Goal: Information Seeking & Learning: Learn about a topic

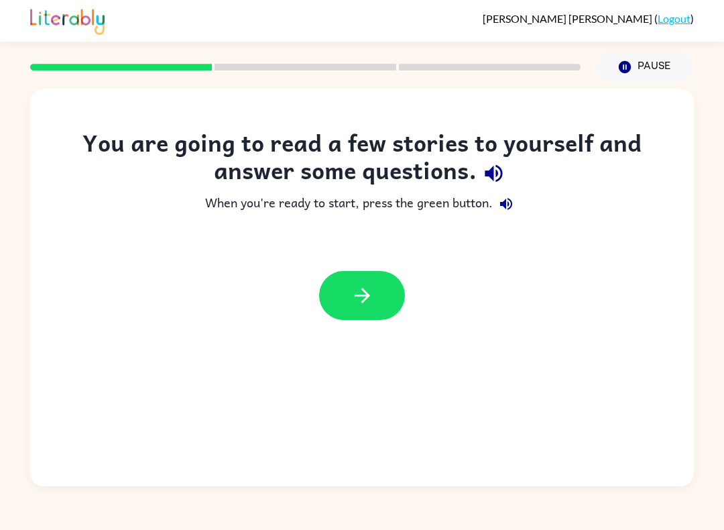
click at [361, 290] on icon "button" at bounding box center [362, 295] width 23 height 23
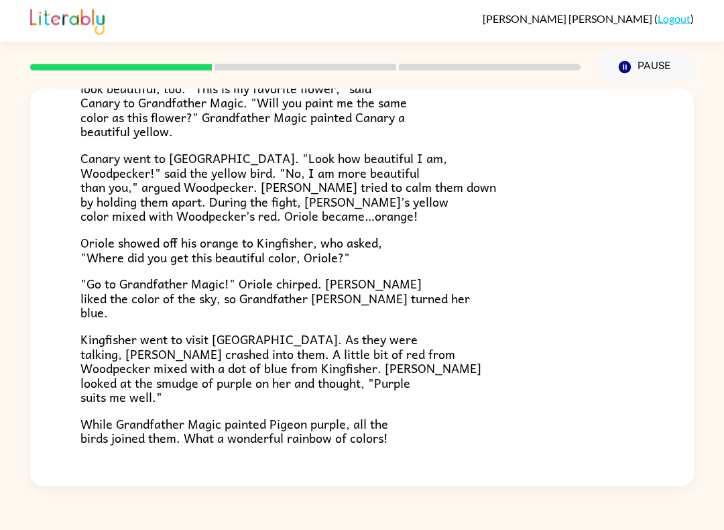
scroll to position [245, 0]
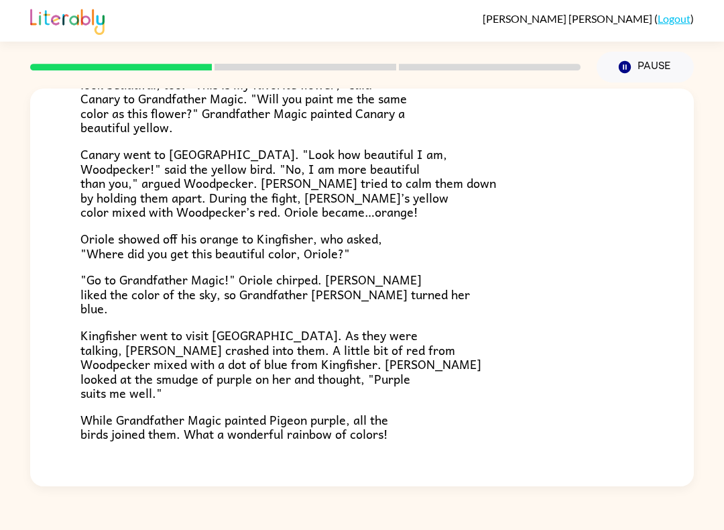
click at [473, 116] on p "Canary admired Woodpecker’s new color. She wanted to look beautiful, too. "This…" at bounding box center [361, 98] width 563 height 72
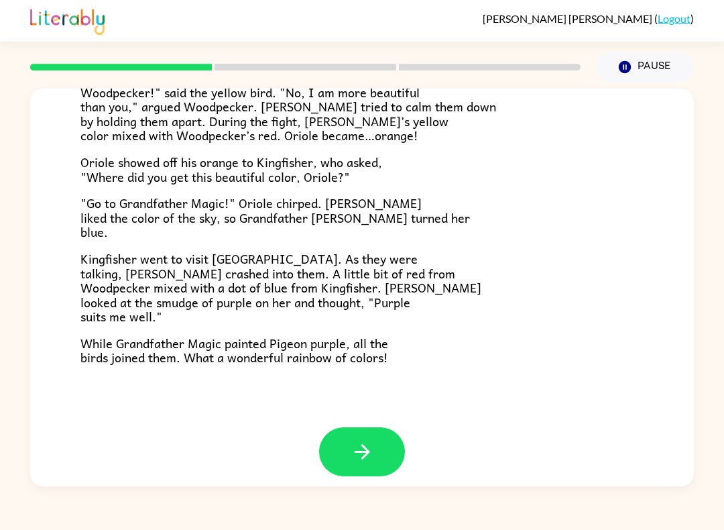
scroll to position [320, 0]
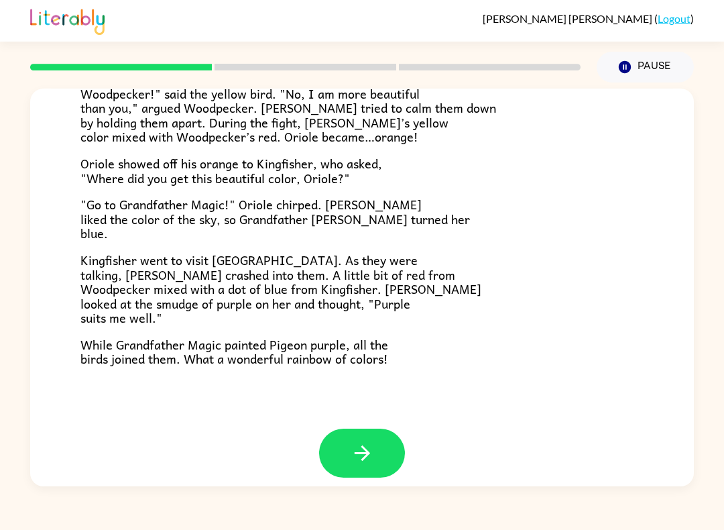
click at [373, 441] on icon "button" at bounding box center [362, 452] width 23 height 23
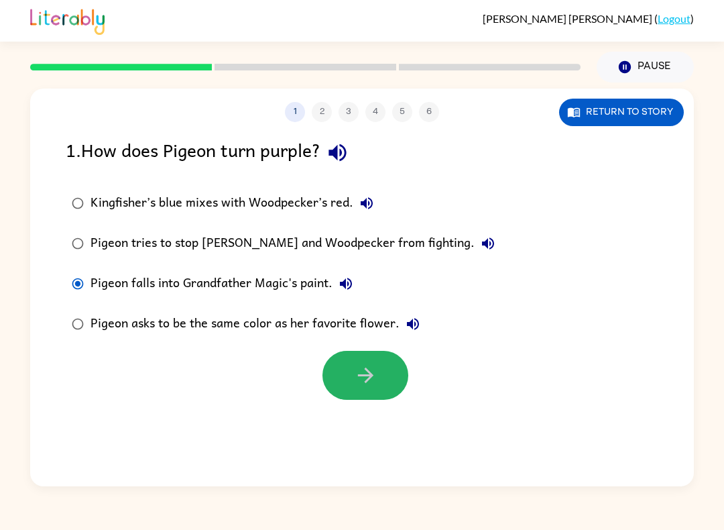
click at [391, 363] on button "button" at bounding box center [365, 375] width 86 height 49
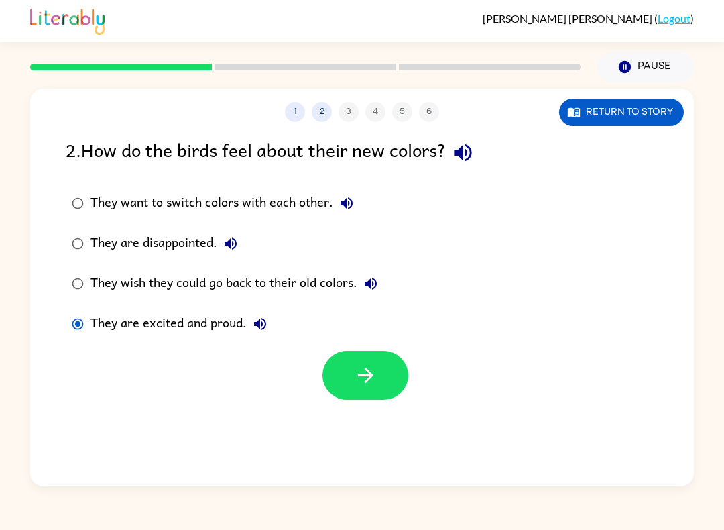
click at [328, 389] on button "button" at bounding box center [365, 375] width 86 height 49
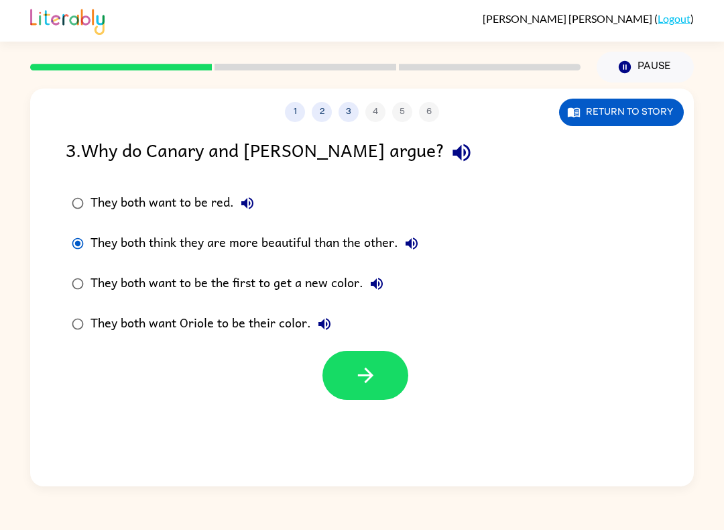
click at [337, 359] on button "button" at bounding box center [365, 375] width 86 height 49
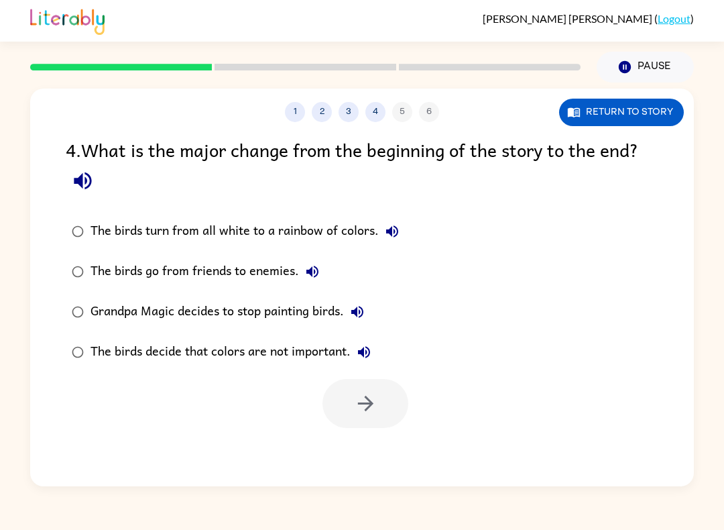
click at [80, 213] on label "The birds turn from all white to a rainbow of colors." at bounding box center [235, 231] width 354 height 40
click at [350, 398] on button "button" at bounding box center [365, 403] width 86 height 49
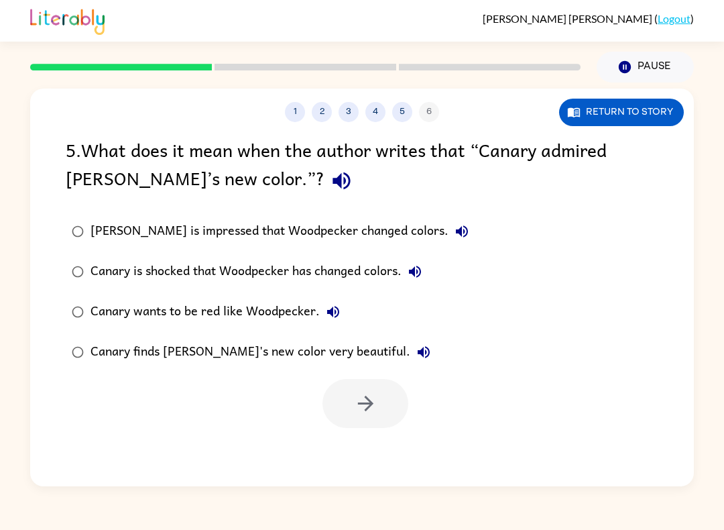
click at [74, 338] on label "Canary finds [PERSON_NAME]'s new color very beautiful." at bounding box center [270, 352] width 424 height 40
click at [341, 393] on button "button" at bounding box center [365, 403] width 86 height 49
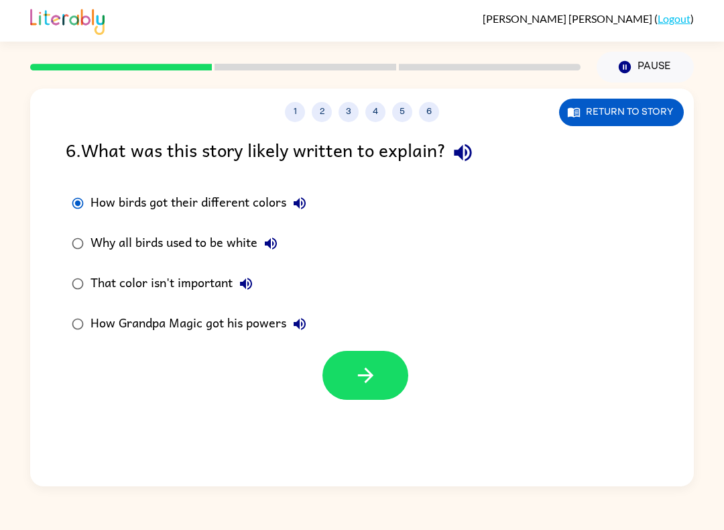
click at [358, 360] on button "button" at bounding box center [365, 375] width 86 height 49
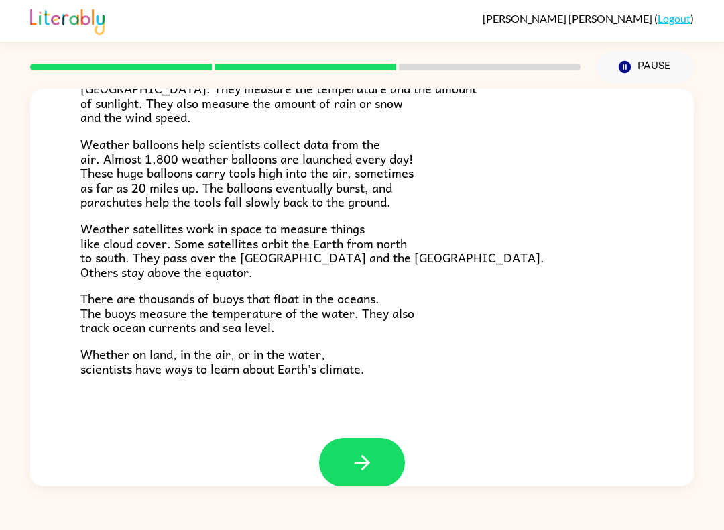
scroll to position [340, 0]
click at [373, 450] on icon "button" at bounding box center [362, 461] width 23 height 23
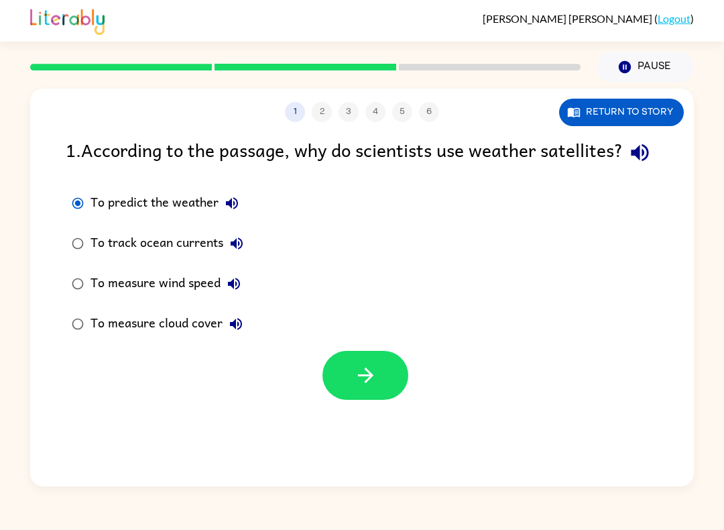
click at [349, 400] on button "button" at bounding box center [365, 375] width 86 height 49
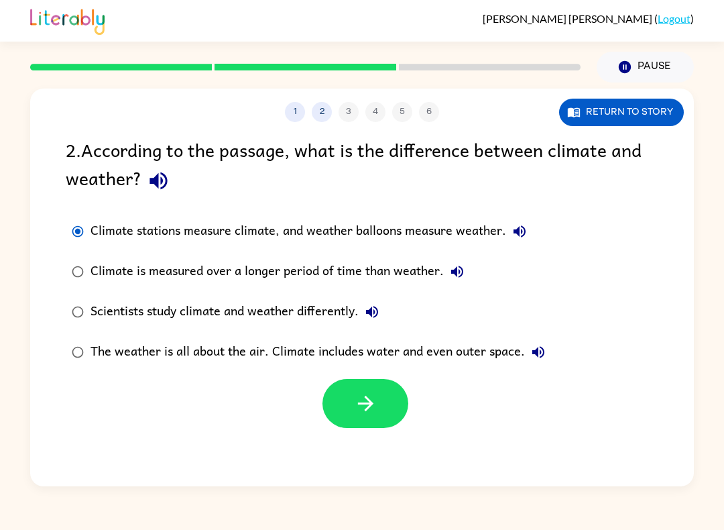
click at [386, 440] on div "1 2 3 4 5 6 Return to story 2 . According to the passage, what is the differenc…" at bounding box center [362, 287] width 664 height 398
click at [358, 411] on icon "button" at bounding box center [365, 402] width 23 height 23
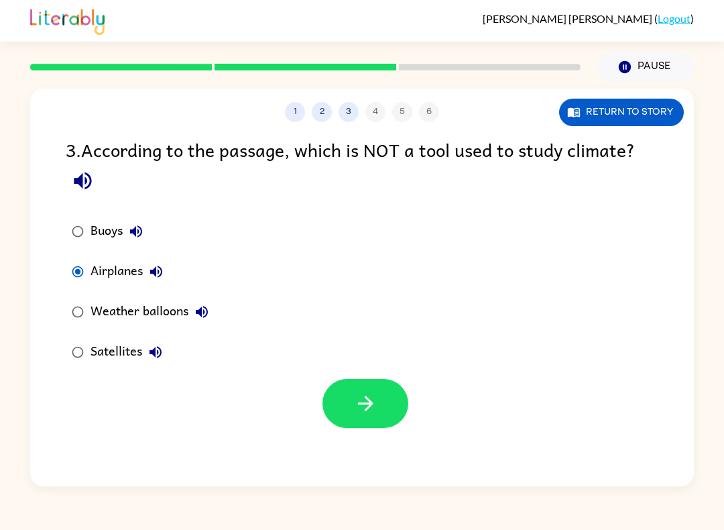
click at [331, 406] on button "button" at bounding box center [365, 403] width 86 height 49
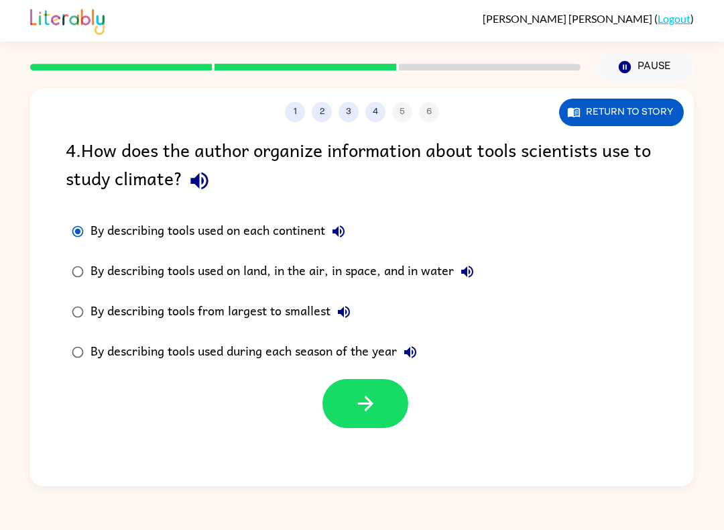
click at [361, 409] on icon "button" at bounding box center [365, 402] width 23 height 23
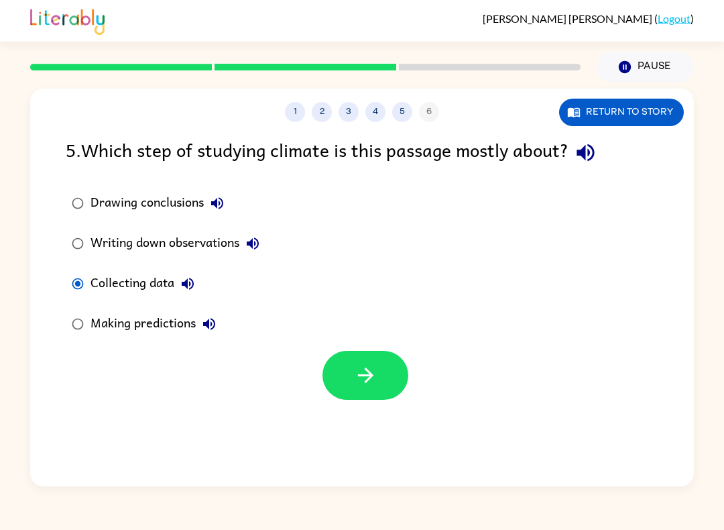
click at [341, 372] on button "button" at bounding box center [365, 375] width 86 height 49
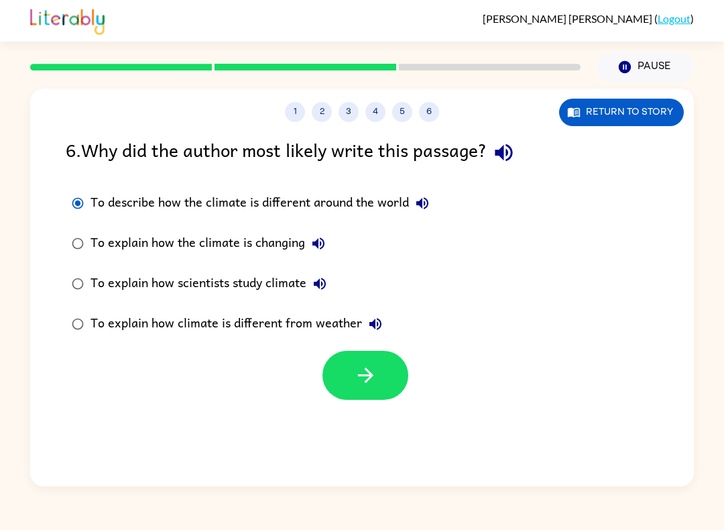
click at [337, 367] on button "button" at bounding box center [365, 375] width 86 height 49
